Goal: Task Accomplishment & Management: Manage account settings

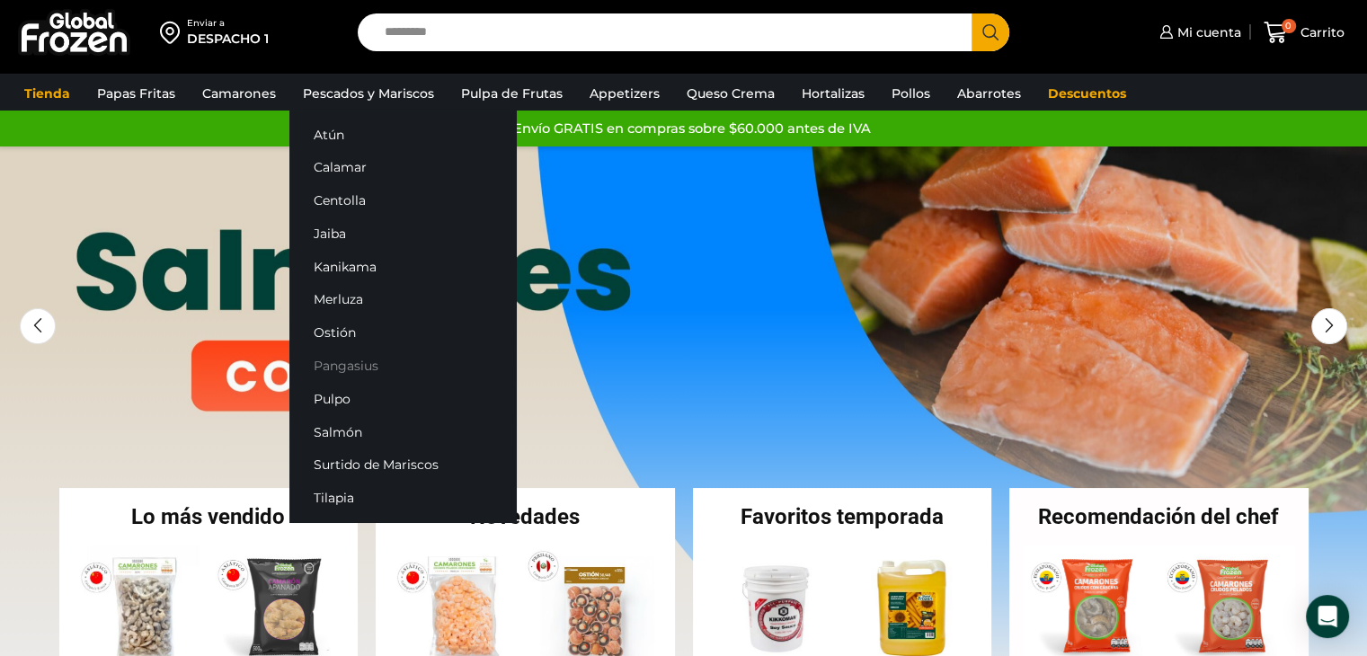
click at [356, 372] on link "Pangasius" at bounding box center [402, 366] width 226 height 33
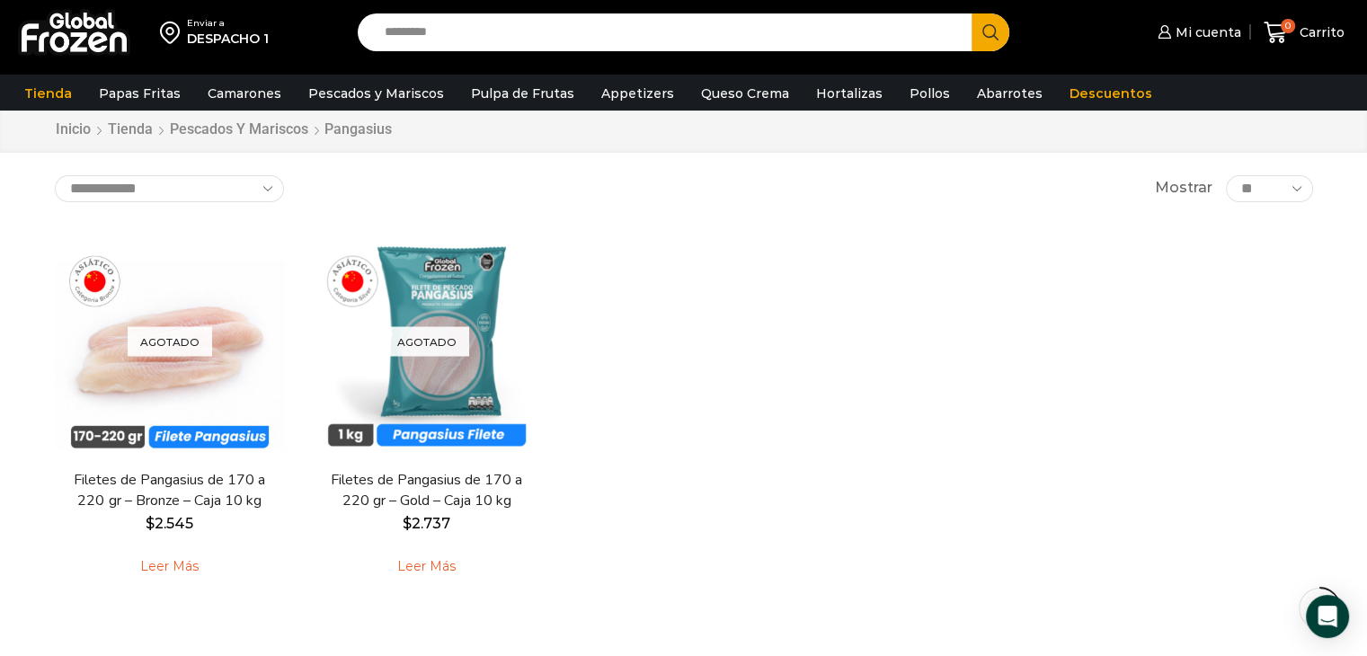
scroll to position [90, 0]
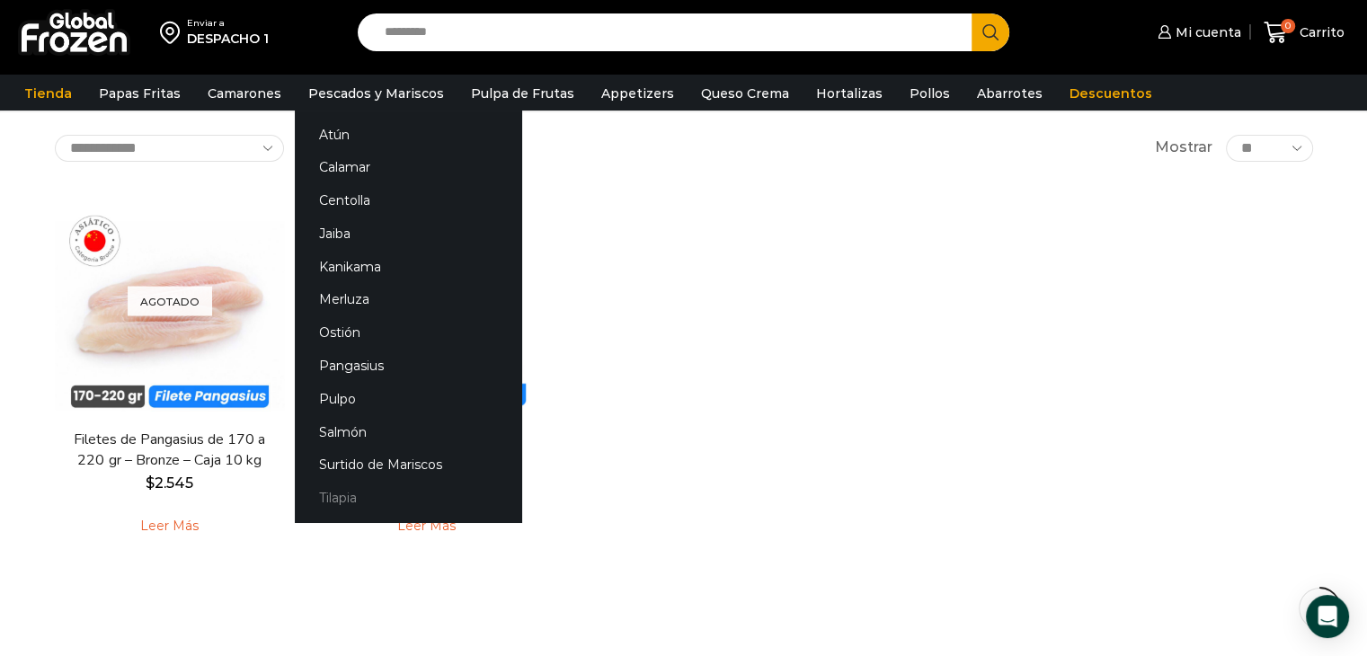
click at [330, 502] on link "Tilapia" at bounding box center [408, 498] width 226 height 33
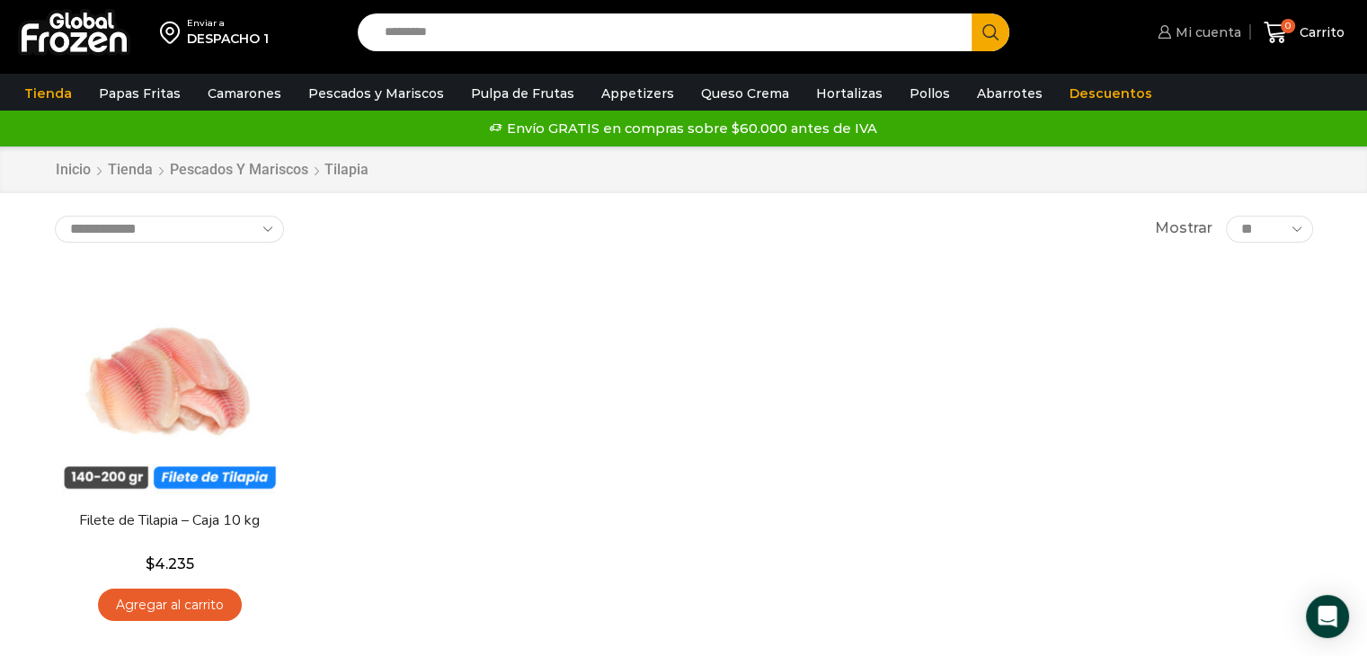
click at [1193, 33] on span "Mi cuenta" at bounding box center [1206, 32] width 70 height 18
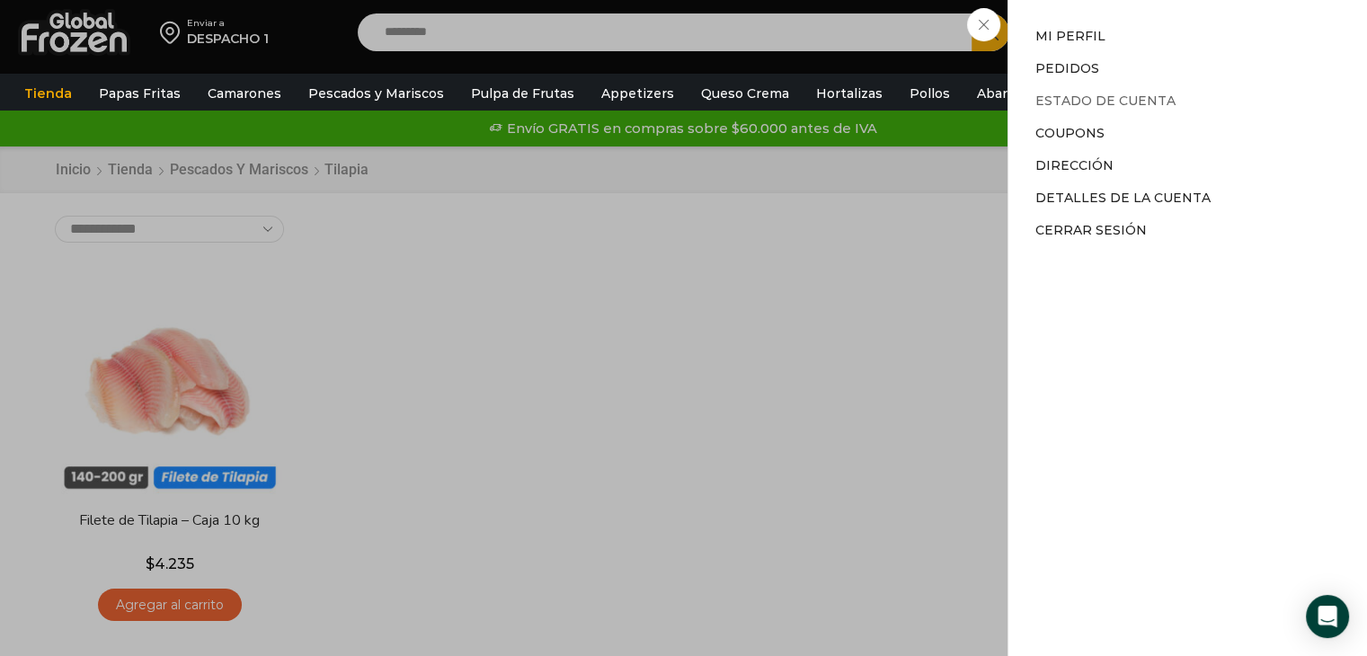
click at [1075, 98] on link "Estado de Cuenta" at bounding box center [1105, 101] width 140 height 16
click at [1136, 94] on link "Estado de Cuenta" at bounding box center [1105, 101] width 140 height 16
click at [1065, 30] on link "Mi perfil" at bounding box center [1070, 36] width 70 height 16
click at [1153, 26] on div "Mi cuenta Mi cuenta Mi perfil Pedidos Descargas Estado de Cuenta Coupons Direcc…" at bounding box center [1197, 32] width 88 height 36
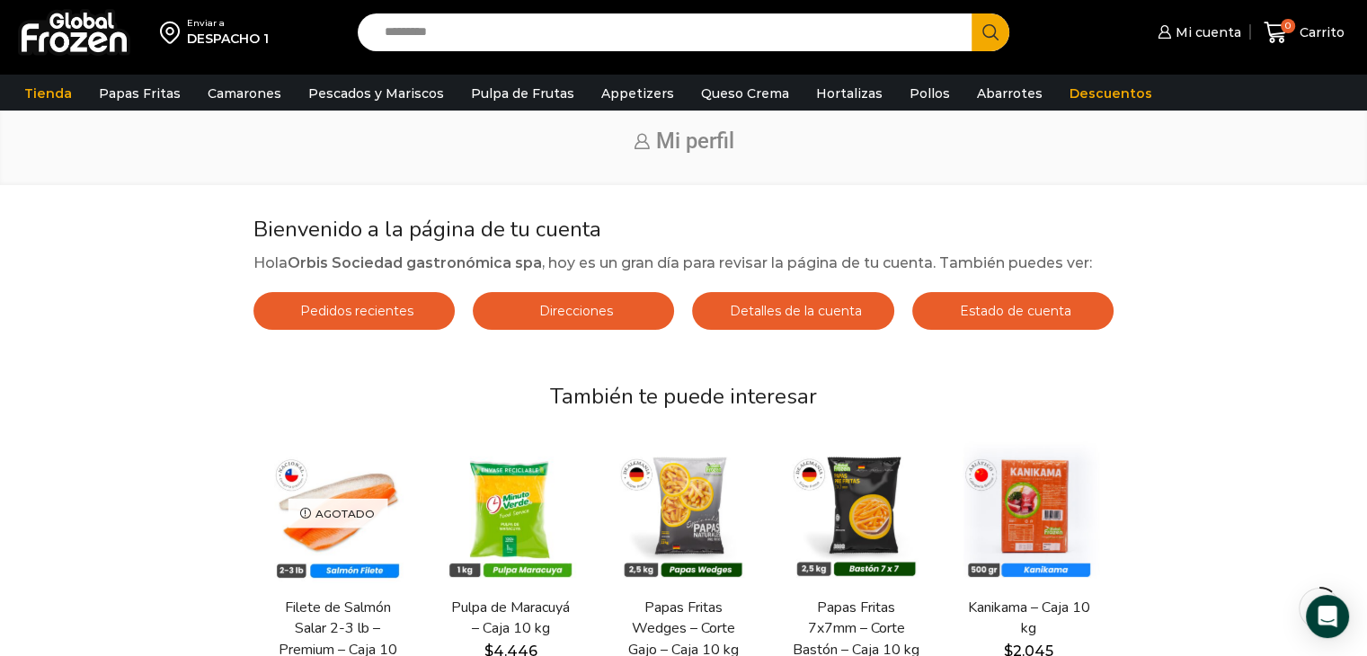
scroll to position [90, 0]
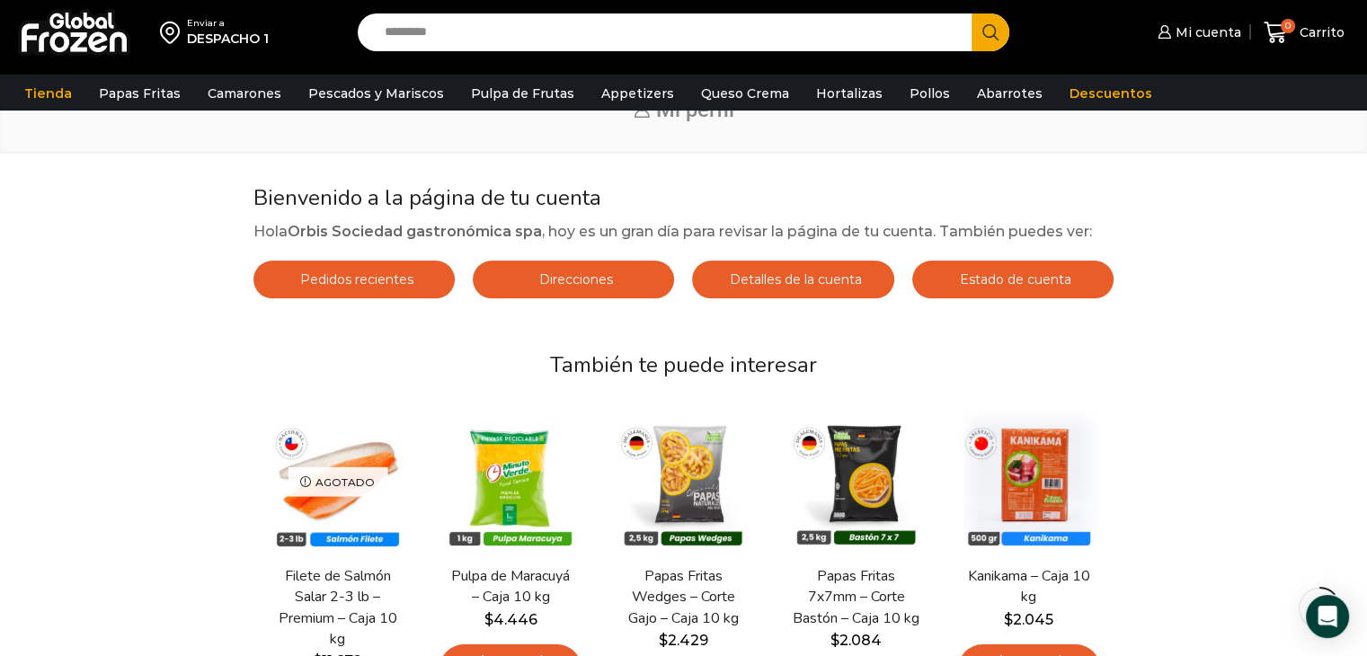
click at [1000, 275] on span "Estado de cuenta" at bounding box center [1012, 279] width 116 height 16
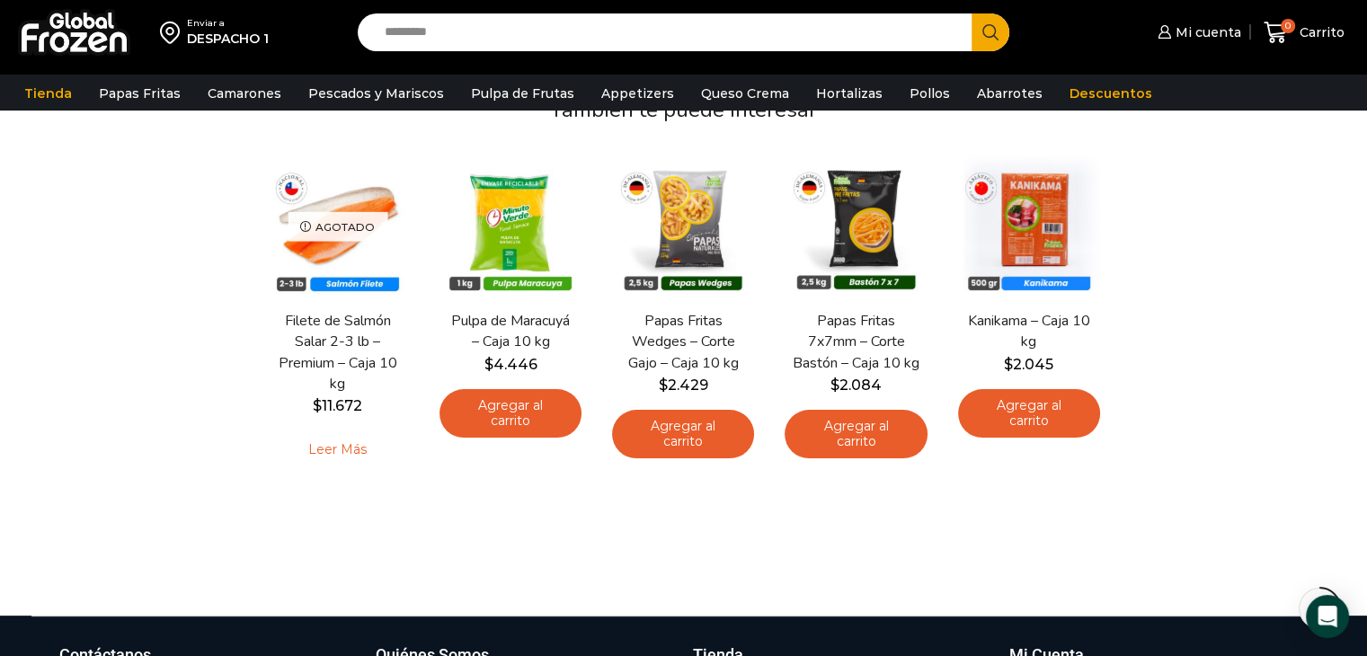
scroll to position [359, 0]
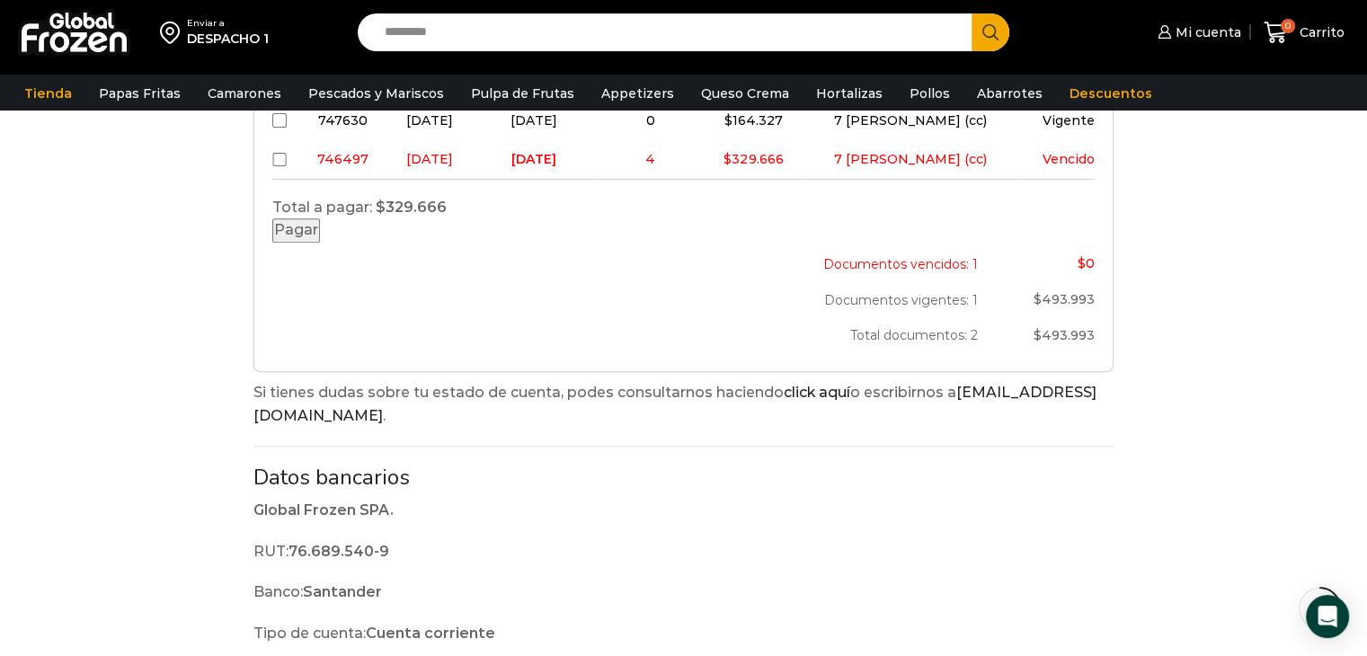
scroll to position [629, 0]
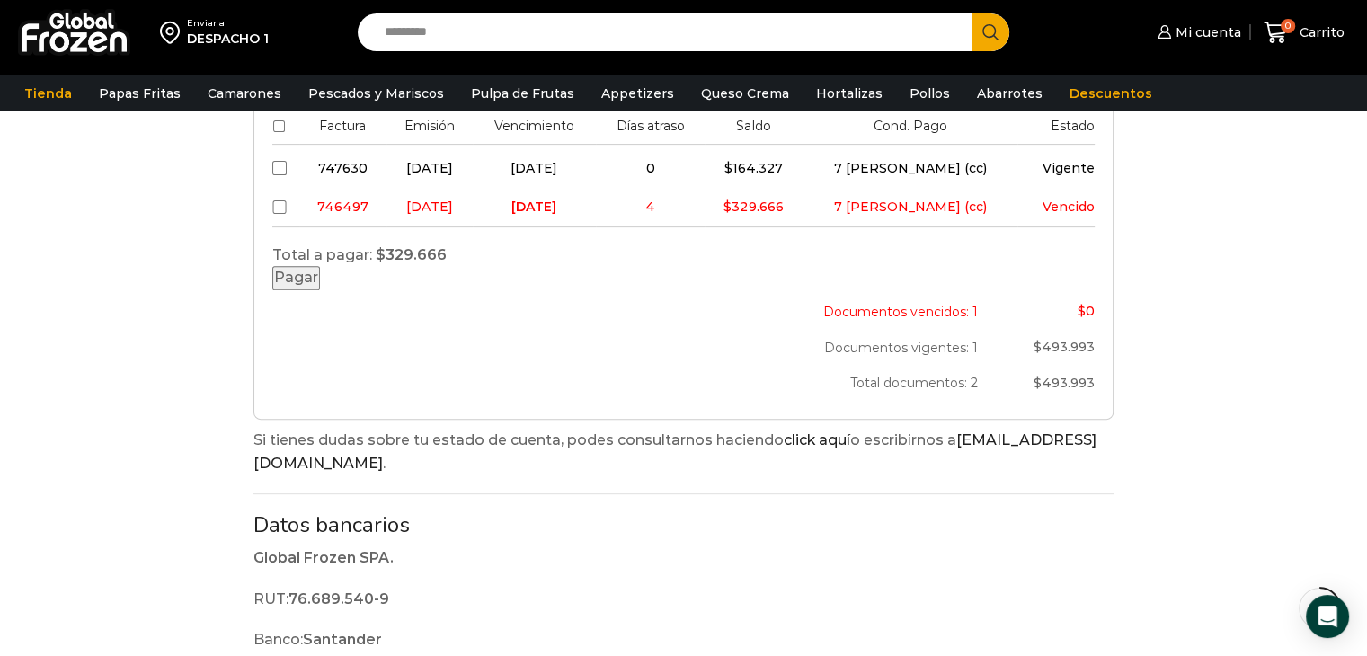
click at [320, 290] on button "Pagar" at bounding box center [296, 278] width 48 height 24
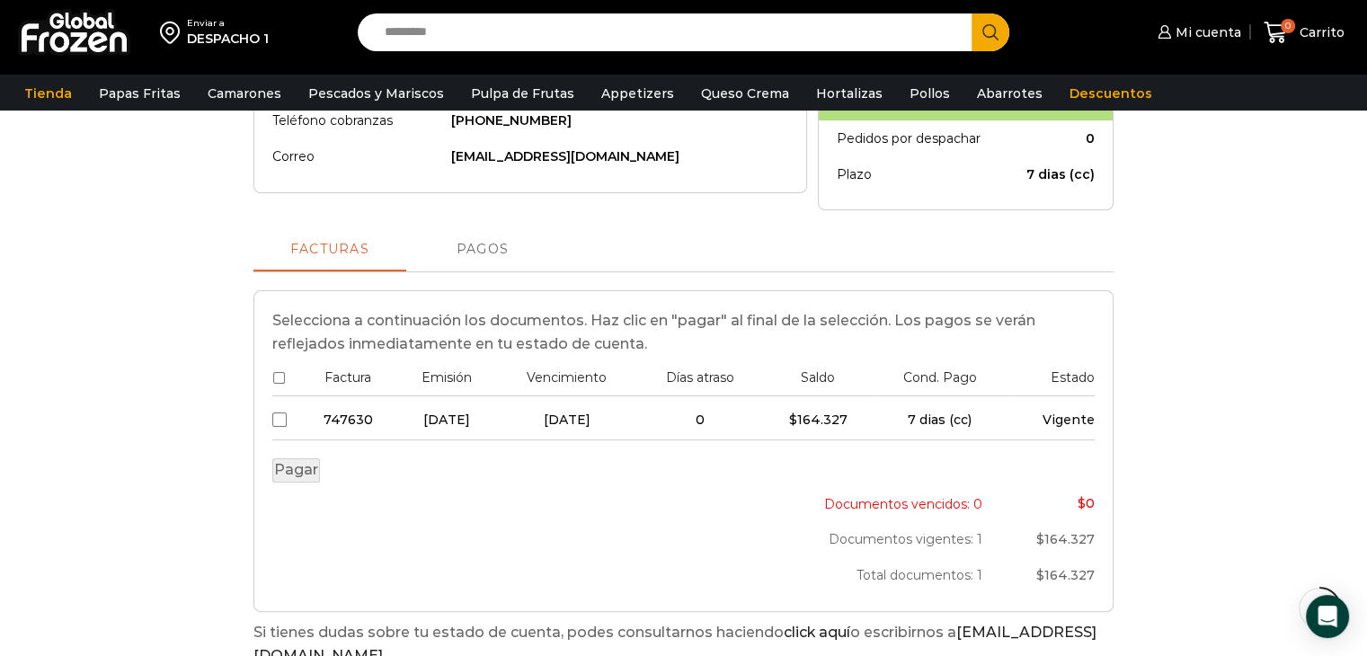
scroll to position [449, 0]
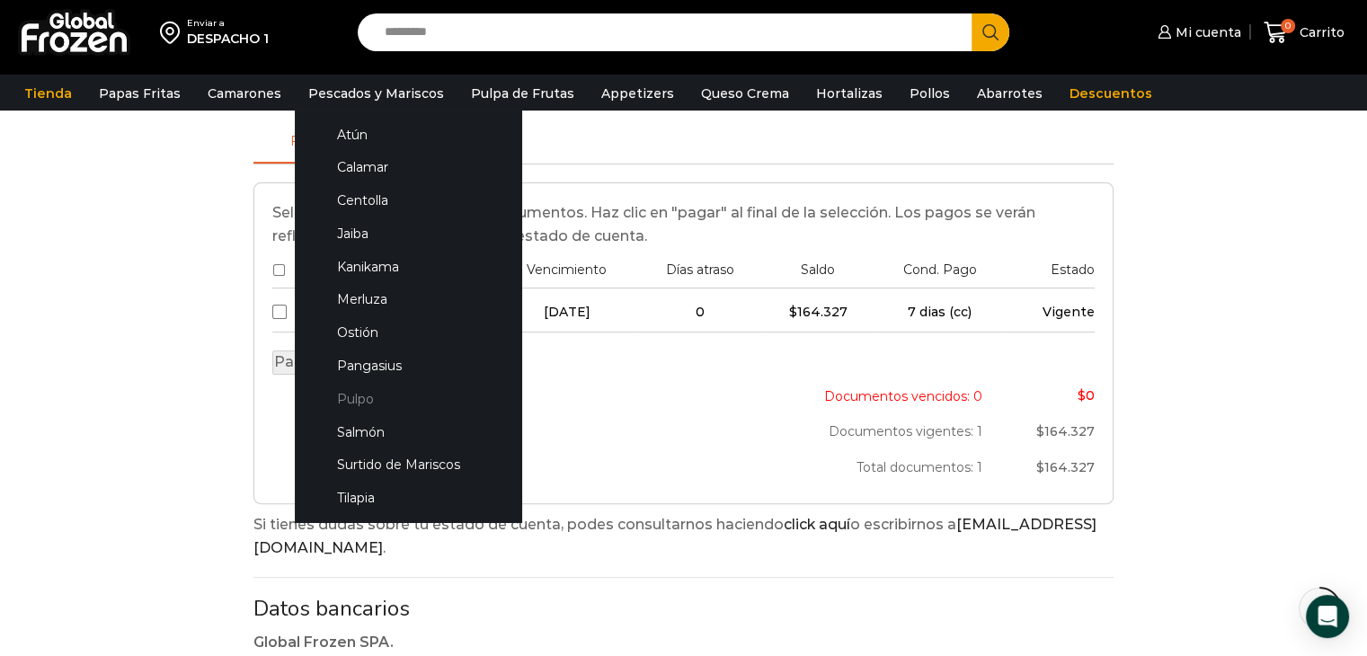
click at [359, 389] on link "Pulpo" at bounding box center [408, 398] width 190 height 33
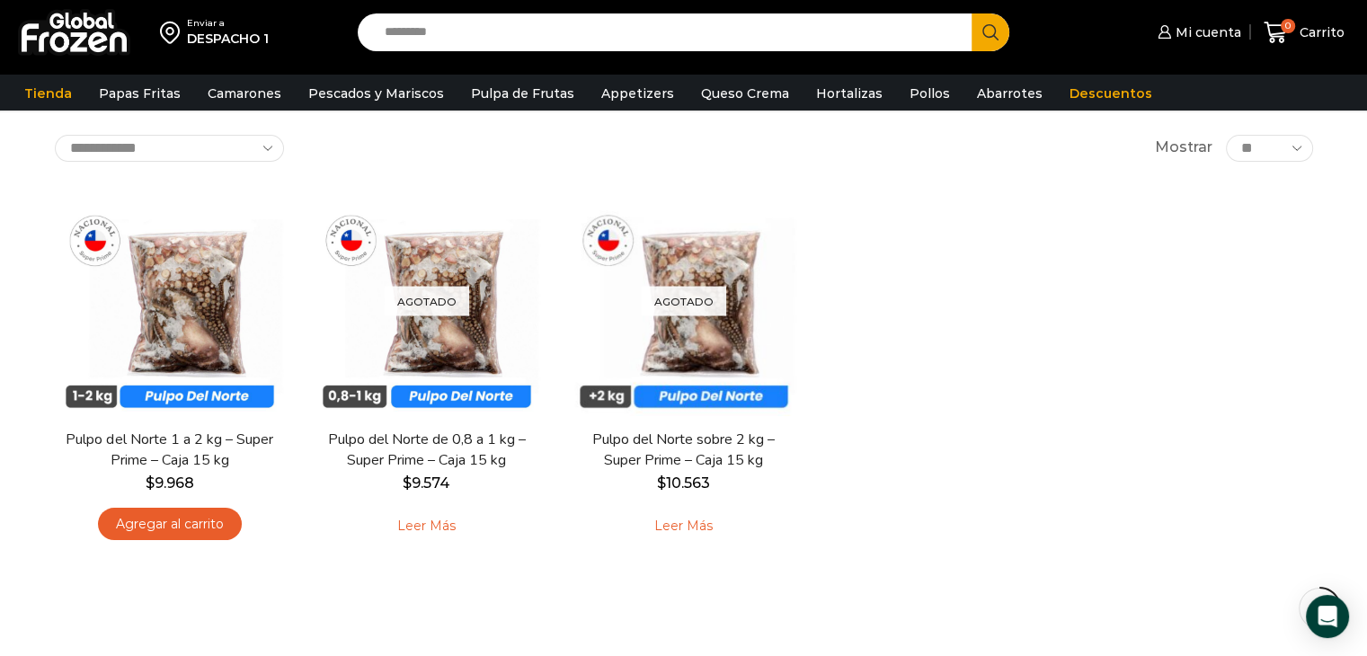
scroll to position [180, 0]
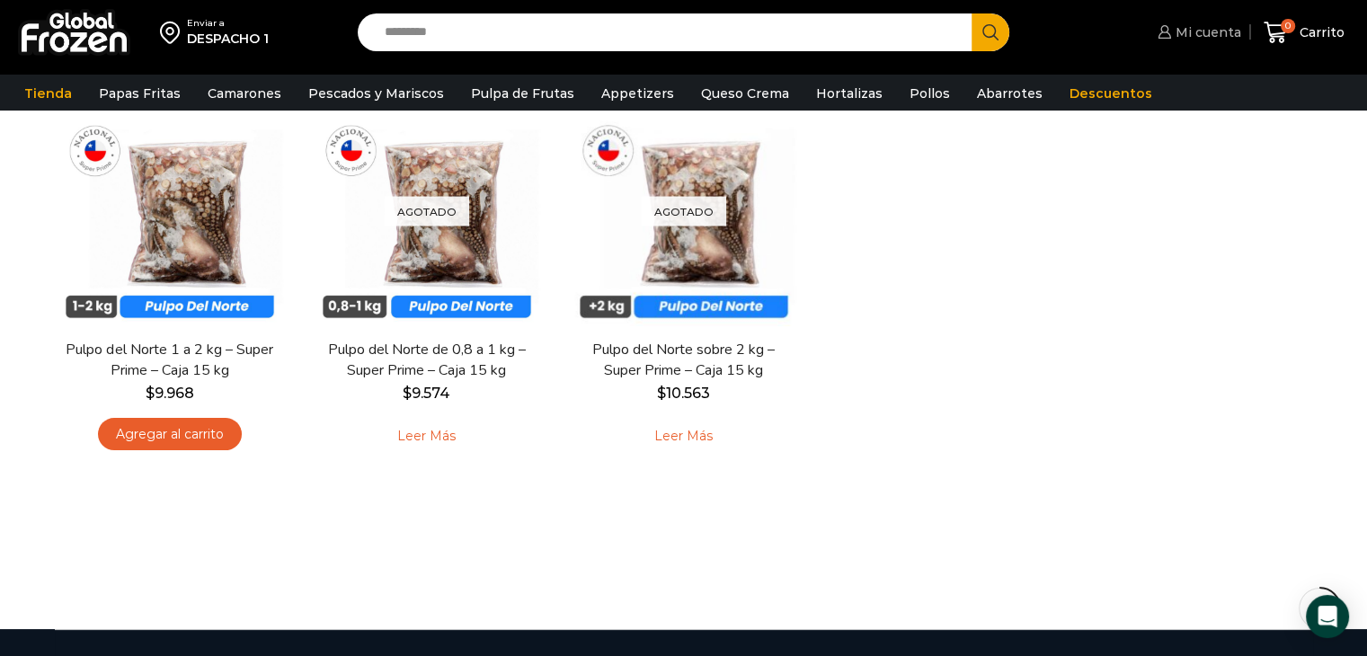
click at [1188, 40] on span "Mi cuenta" at bounding box center [1206, 32] width 70 height 18
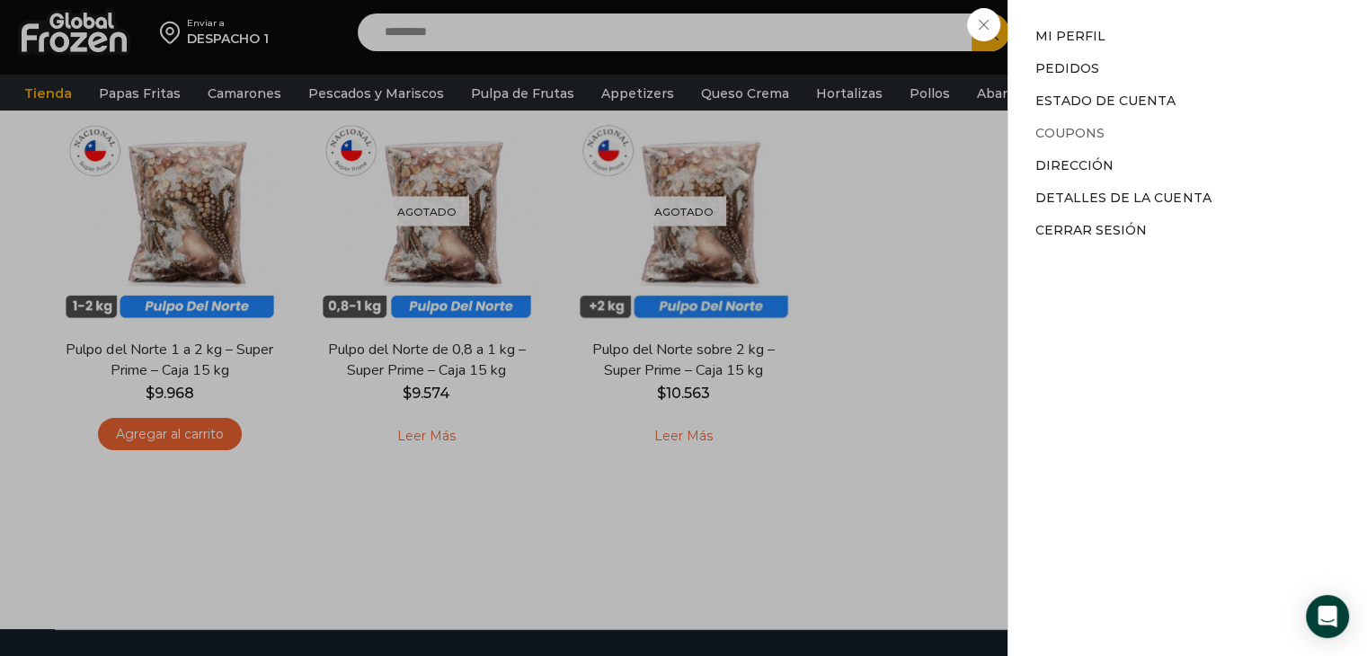
click at [1073, 136] on link "Coupons" at bounding box center [1069, 133] width 69 height 16
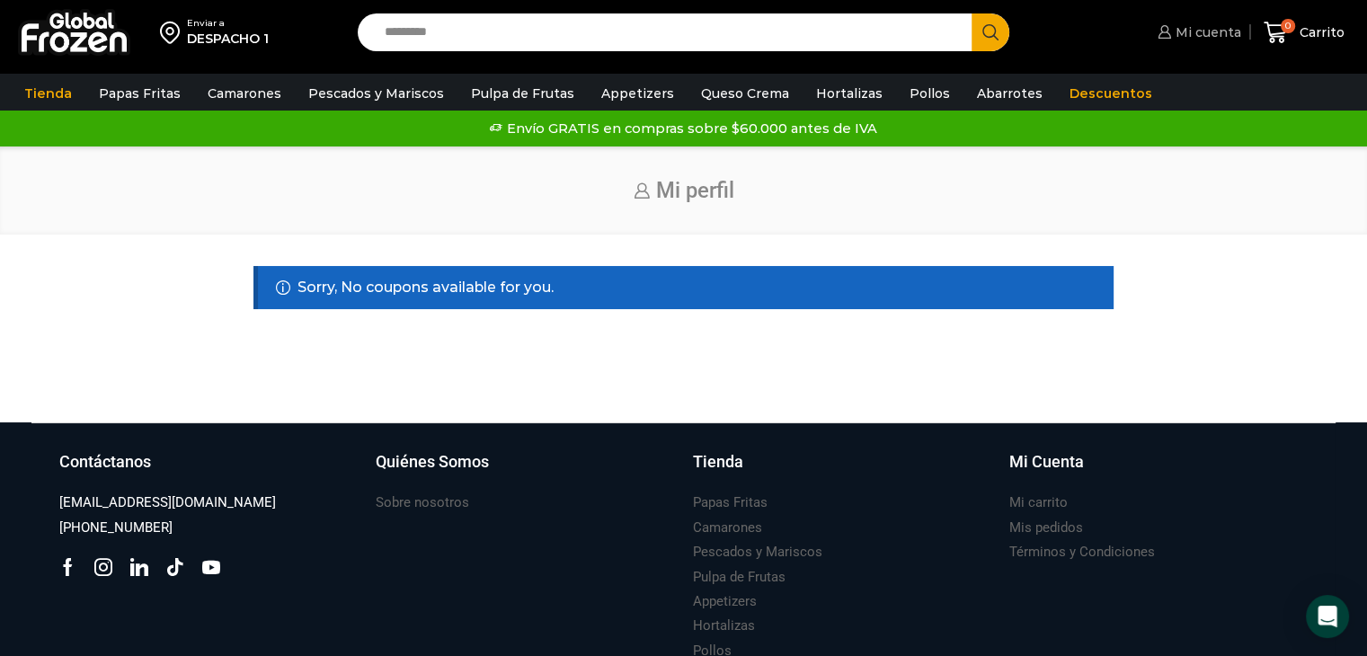
click at [1189, 35] on span "Mi cuenta" at bounding box center [1206, 32] width 70 height 18
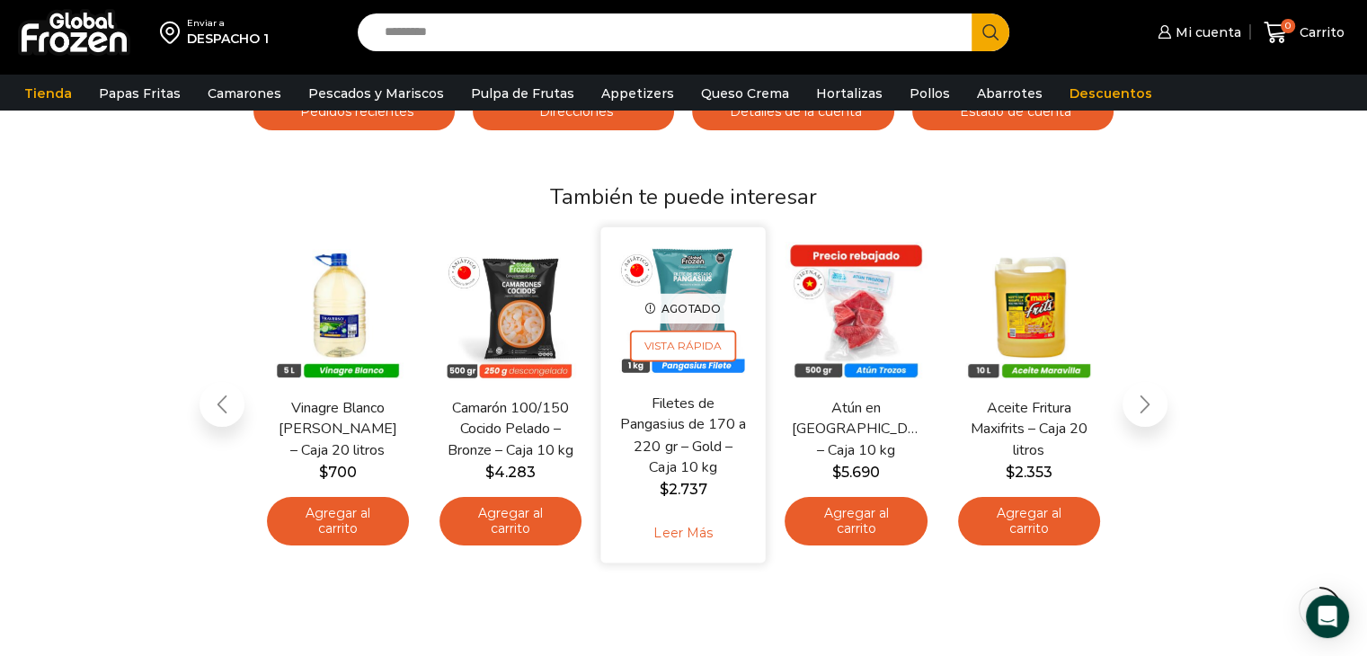
scroll to position [180, 0]
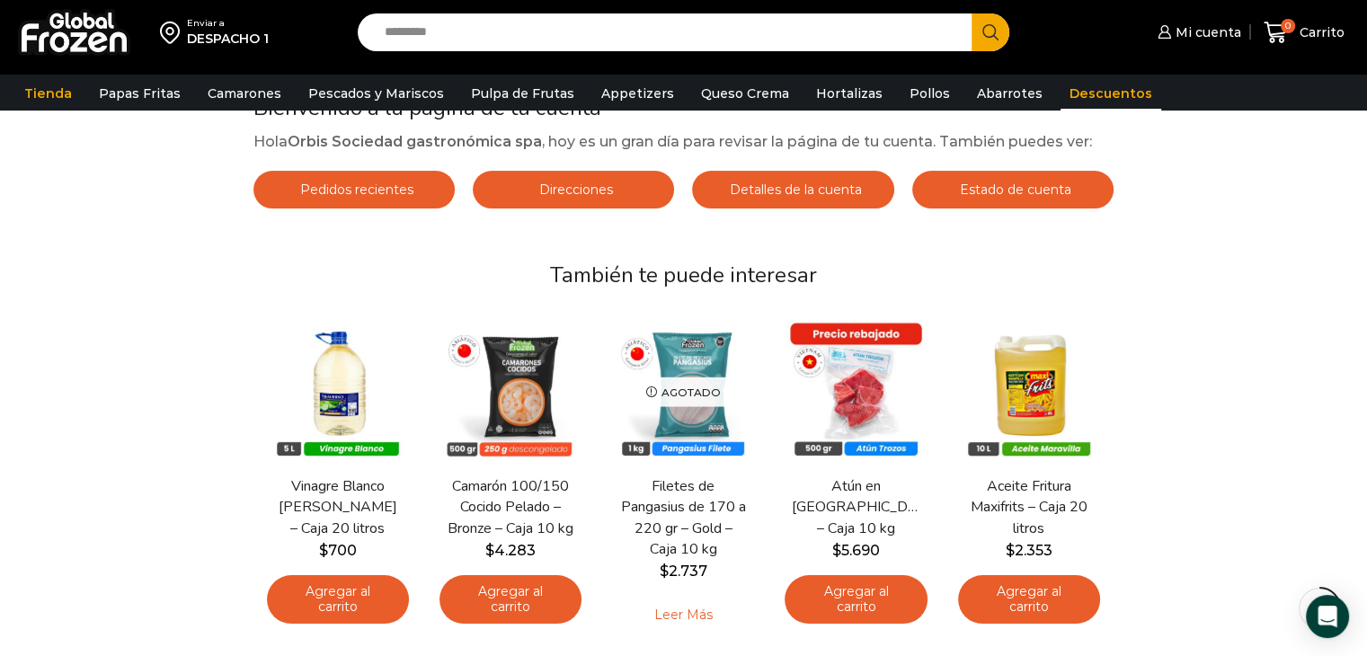
click at [1087, 93] on link "Descuentos" at bounding box center [1110, 93] width 101 height 34
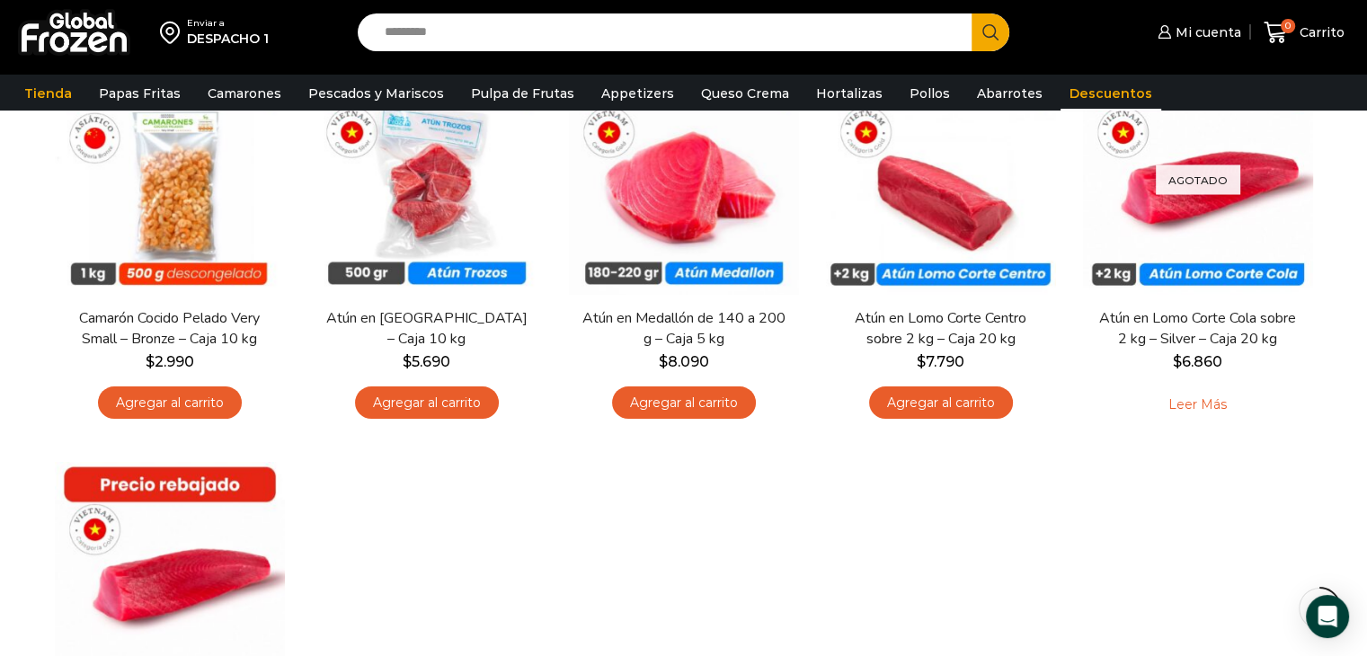
scroll to position [180, 0]
